Goal: Find specific page/section: Find specific page/section

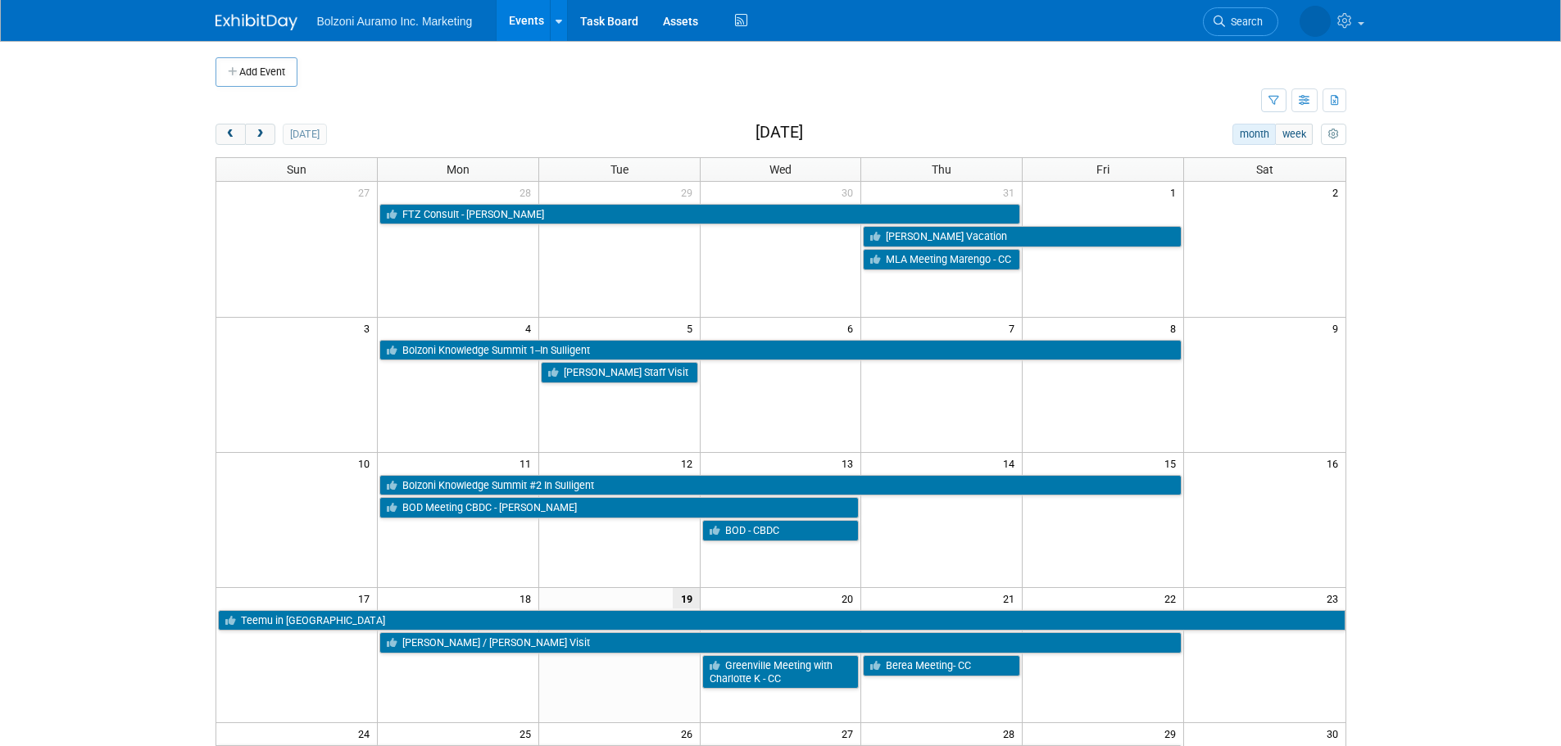
click at [92, 293] on body "Bolzoni Auramo Inc. Marketing Events Add Event Bulk Upload Events Shareable Eve…" at bounding box center [780, 373] width 1561 height 746
click at [254, 137] on span "next" at bounding box center [260, 134] width 12 height 11
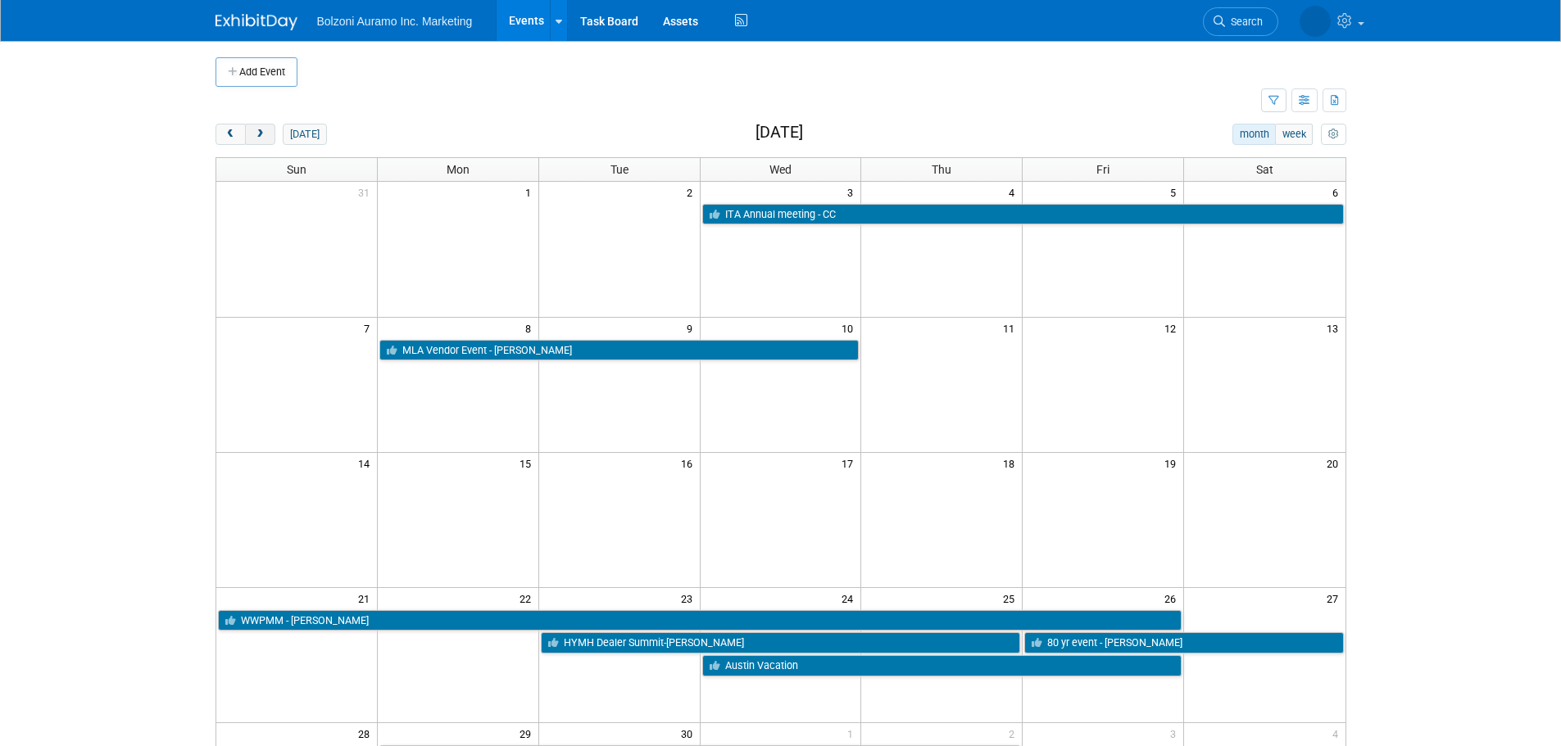
click at [254, 135] on span "next" at bounding box center [260, 134] width 12 height 11
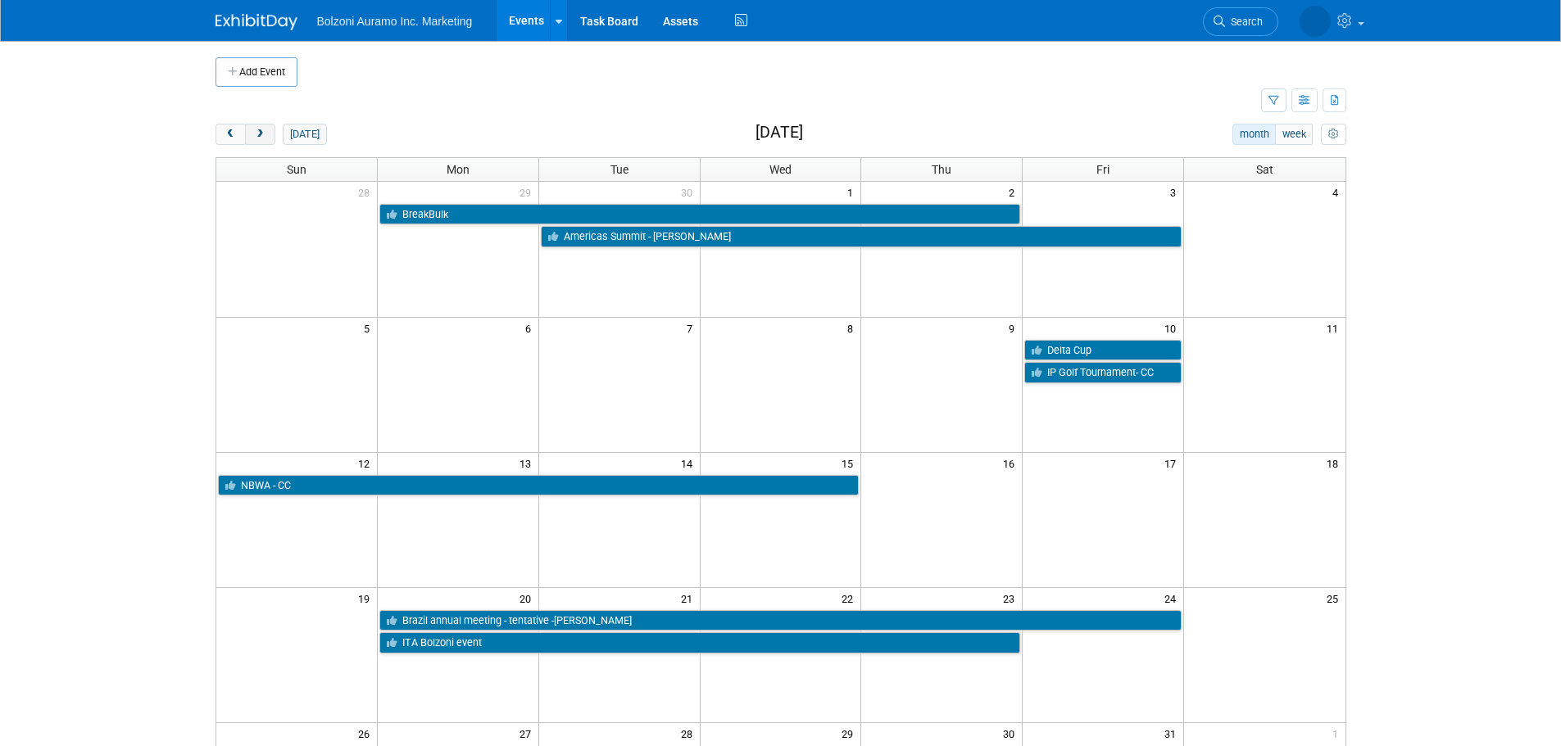
click at [254, 129] on span "next" at bounding box center [260, 134] width 12 height 11
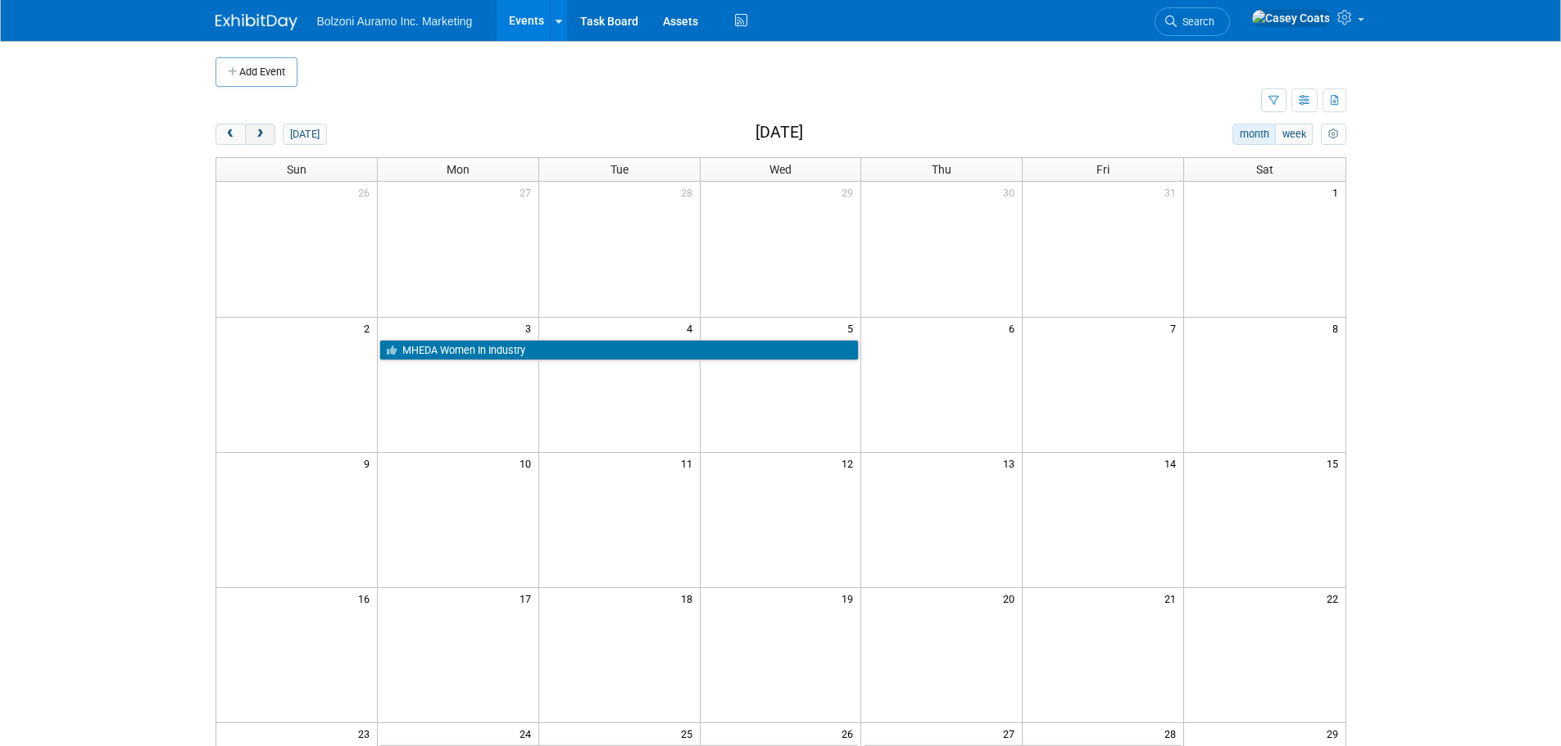
click at [254, 127] on button "next" at bounding box center [260, 134] width 30 height 21
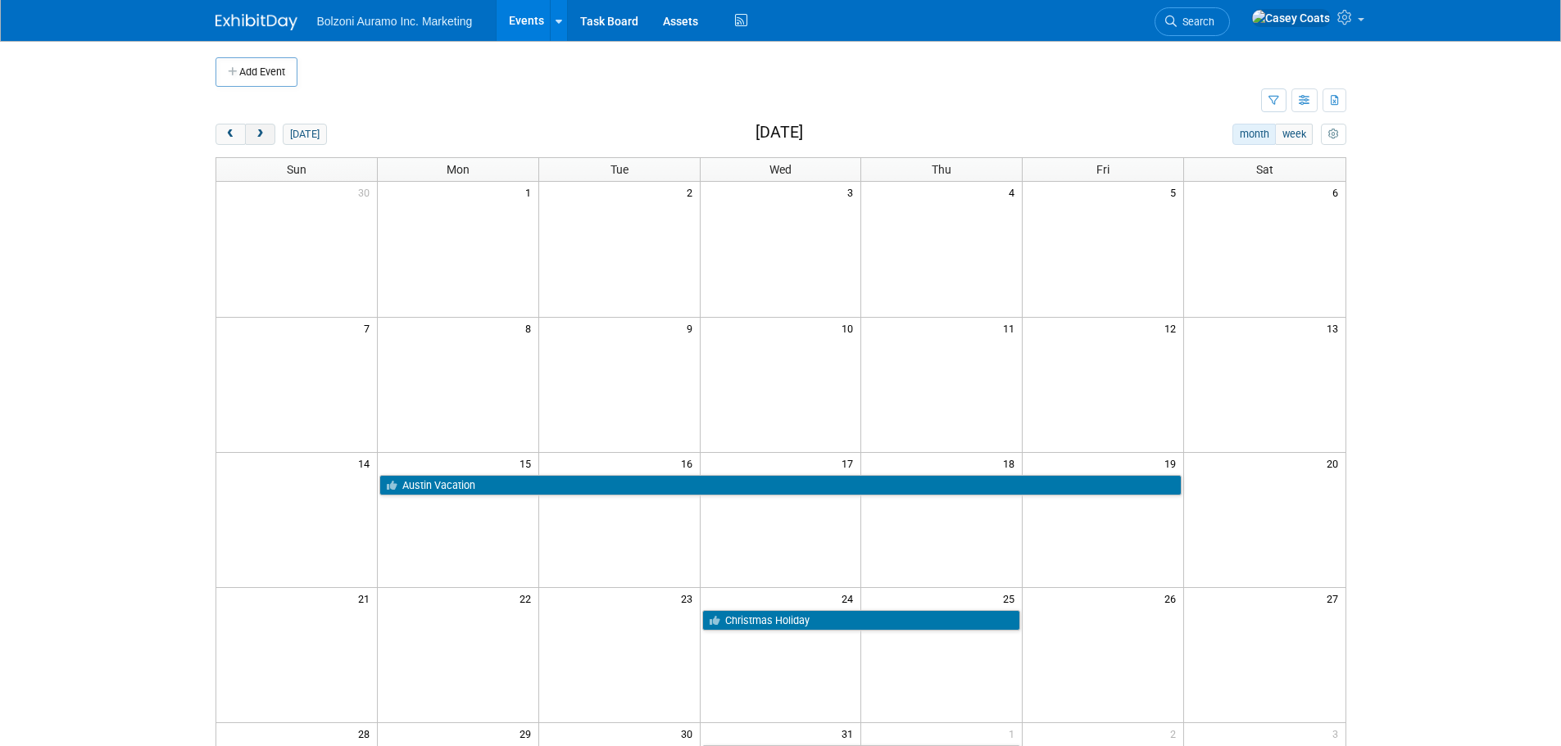
click at [254, 127] on button "next" at bounding box center [260, 134] width 30 height 21
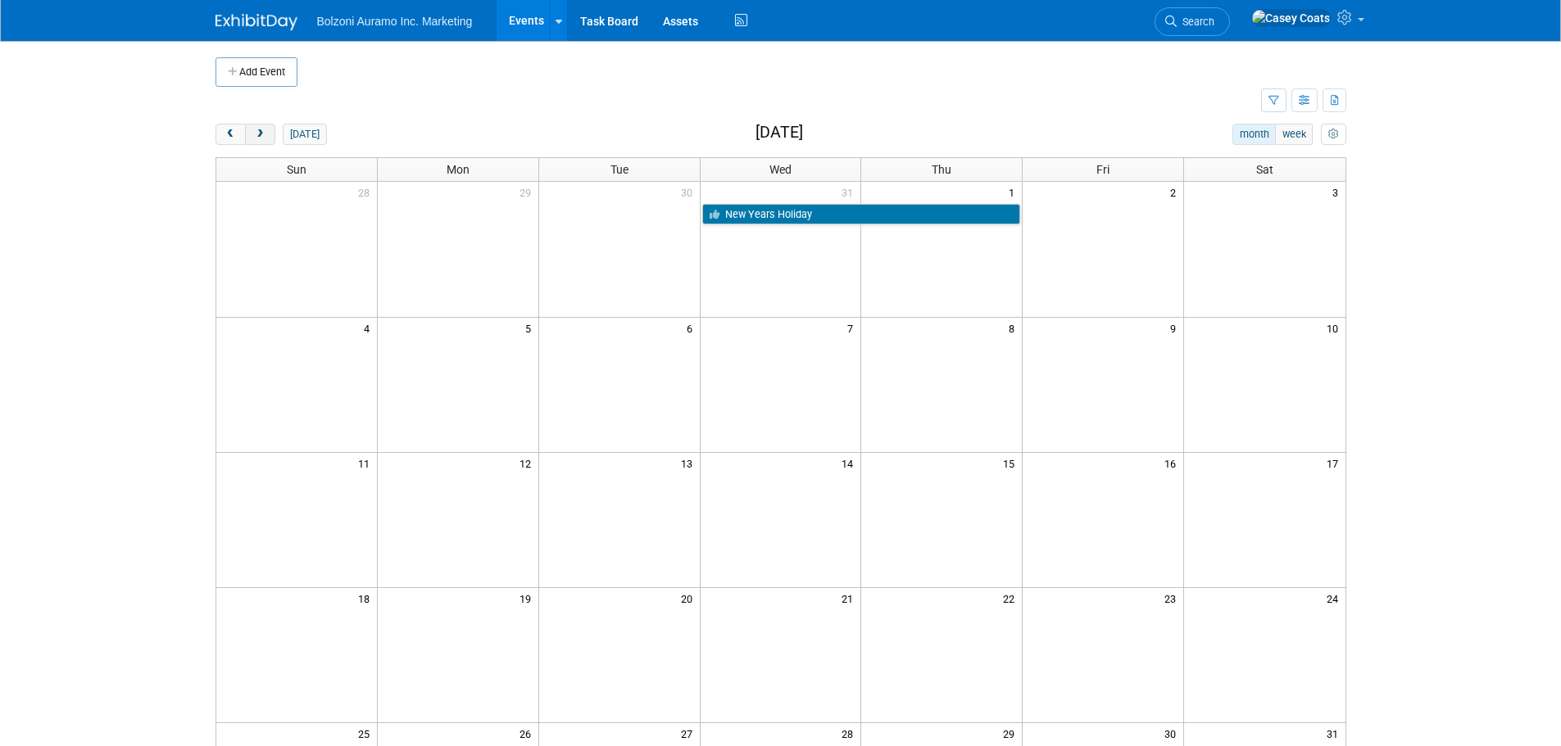
click at [253, 127] on button "next" at bounding box center [260, 134] width 30 height 21
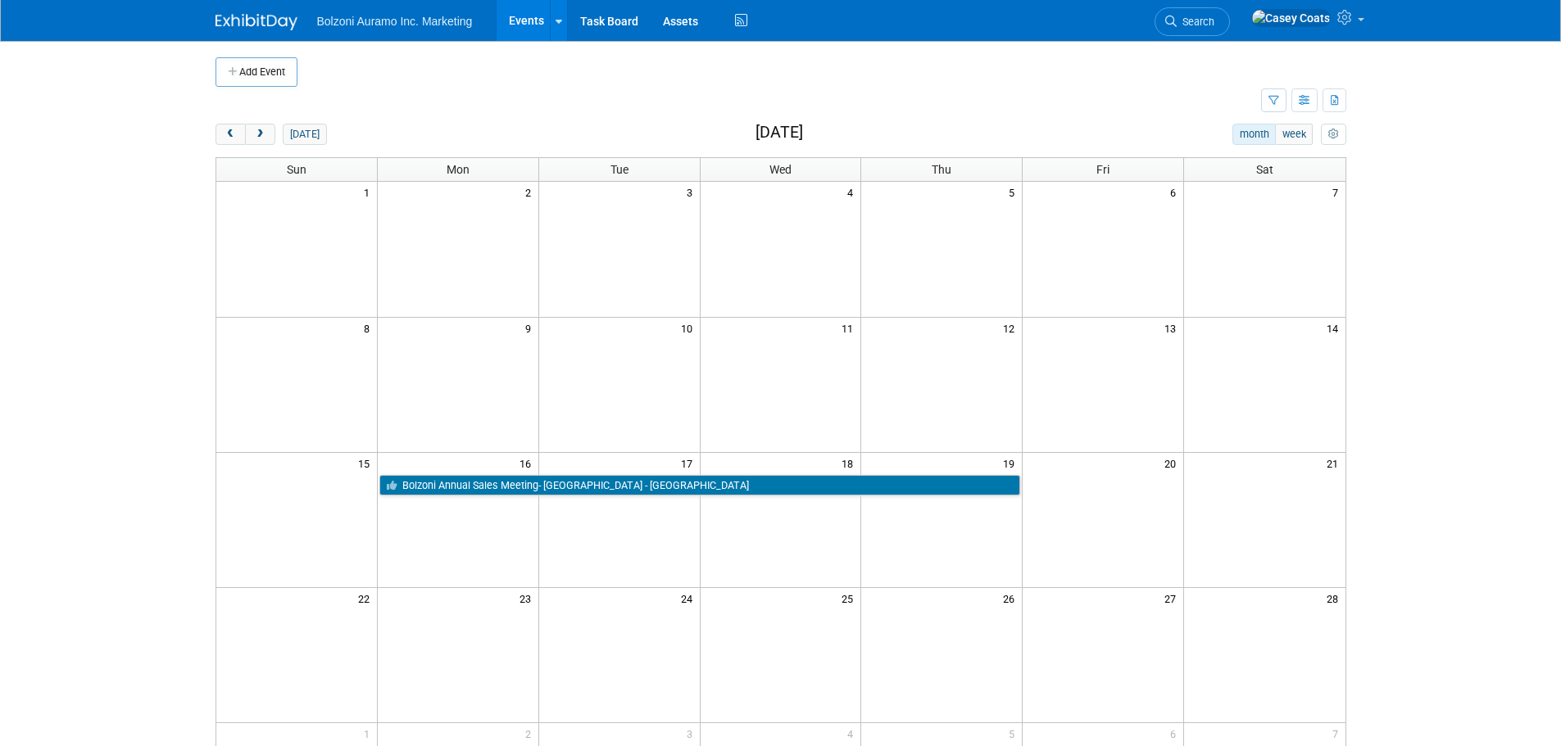
click at [1462, 374] on body "Bolzoni Auramo Inc. Marketing Events Add Event Bulk Upload Events Shareable Eve…" at bounding box center [780, 373] width 1561 height 746
click at [855, 625] on td at bounding box center [780, 654] width 161 height 135
